Goal: Find specific page/section: Find specific page/section

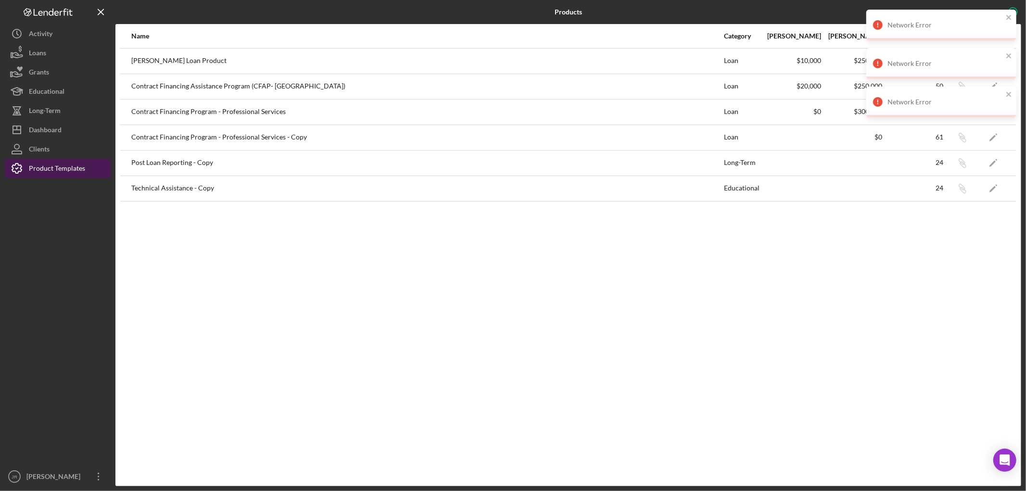
click at [96, 167] on button "Product Templates" at bounding box center [58, 168] width 106 height 19
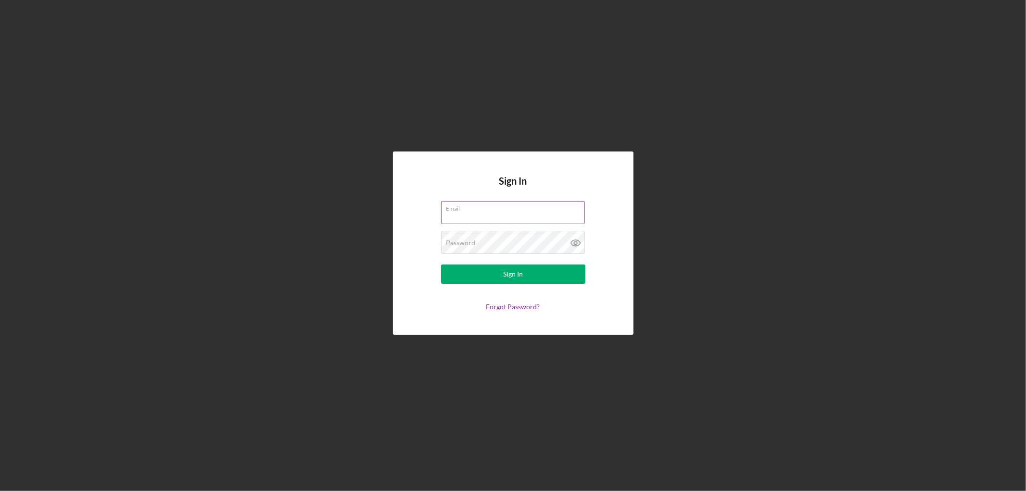
click at [478, 220] on input "Email" at bounding box center [513, 212] width 144 height 23
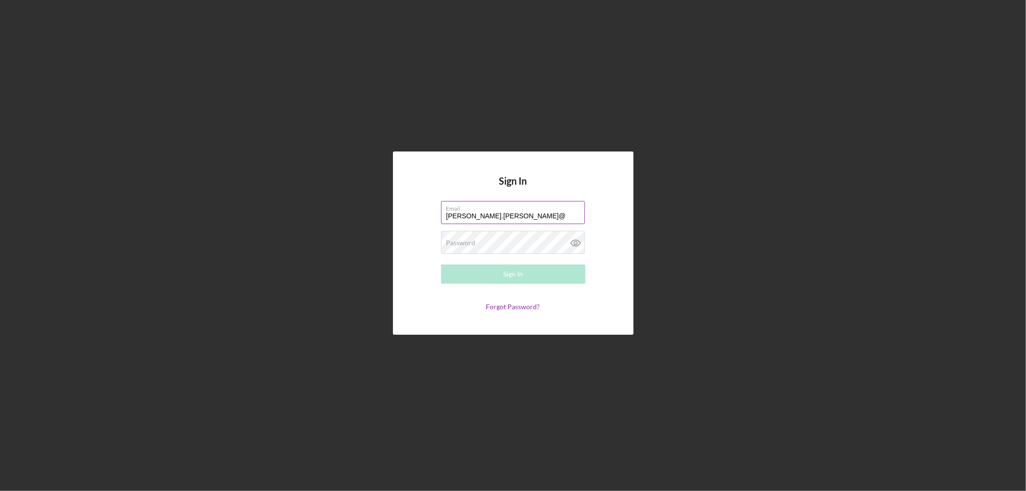
type input "[PERSON_NAME][EMAIL_ADDRESS][PERSON_NAME][DOMAIN_NAME]"
click at [441, 265] on button "Sign In" at bounding box center [513, 274] width 144 height 19
